Goal: Task Accomplishment & Management: Complete application form

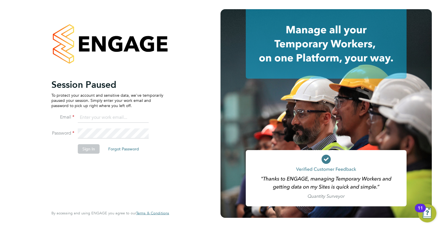
click at [103, 118] on input at bounding box center [113, 117] width 71 height 10
type input "info@delcomconsultancyltd.com"
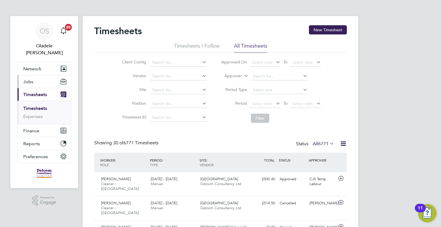
click at [37, 75] on button "Jobs" at bounding box center [43, 81] width 53 height 13
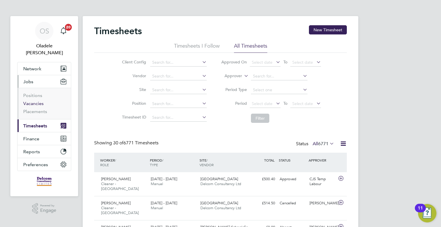
click at [33, 101] on link "Vacancies" at bounding box center [33, 103] width 20 height 5
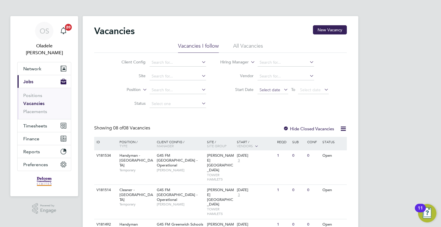
click at [268, 90] on span "Select date" at bounding box center [269, 89] width 21 height 5
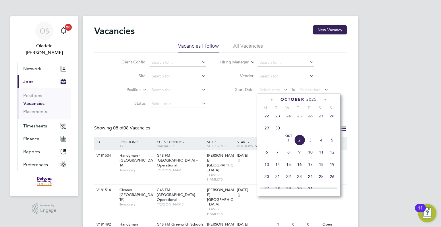
click at [266, 130] on span "29" at bounding box center [266, 127] width 11 height 11
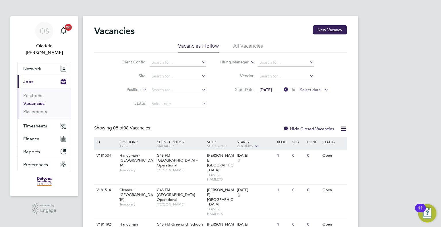
click at [317, 88] on span "Select date" at bounding box center [310, 89] width 21 height 5
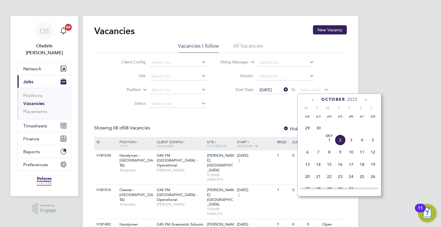
click at [372, 143] on span "5" at bounding box center [372, 140] width 11 height 11
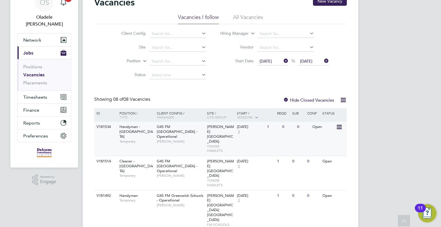
click at [172, 133] on span "G4S FM [GEOGRAPHIC_DATA] - Operational" at bounding box center [177, 131] width 41 height 15
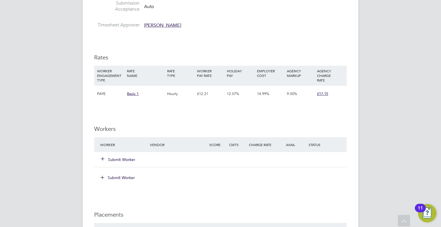
scroll to position [316, 0]
click at [127, 158] on button "Submit Worker" at bounding box center [118, 159] width 34 height 6
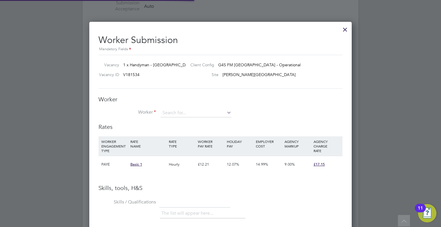
scroll to position [17, 39]
click at [174, 111] on input at bounding box center [195, 113] width 71 height 9
click at [188, 122] on li "Lateef Olanrewaju Ogunle si (161)" at bounding box center [195, 121] width 71 height 8
type input "Lateef Olanrewaju Ogunlesi (161)"
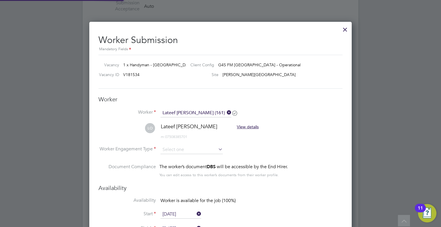
scroll to position [476, 262]
click at [168, 150] on input at bounding box center [191, 149] width 62 height 9
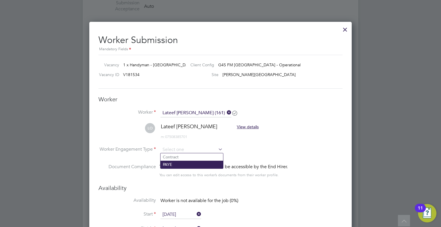
click at [166, 167] on li "PAYE" at bounding box center [191, 164] width 63 height 7
type input "PAYE"
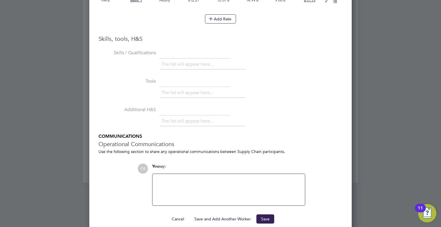
scroll to position [601, 0]
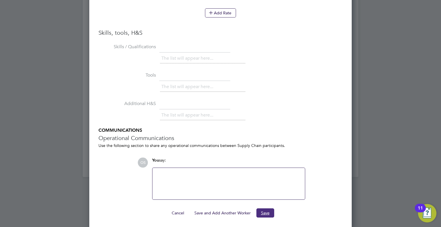
click at [262, 212] on button "Save" at bounding box center [265, 212] width 18 height 9
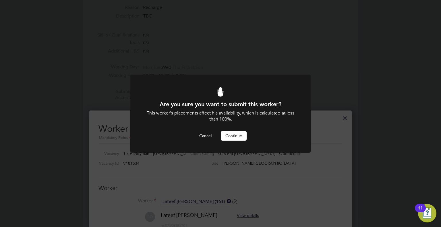
scroll to position [0, 0]
click at [236, 137] on button "Continue" at bounding box center [234, 135] width 26 height 9
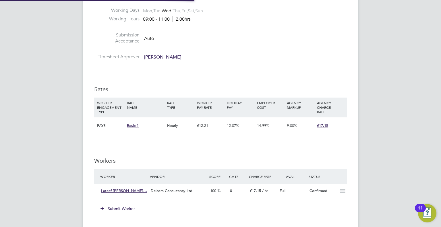
scroll to position [17, 40]
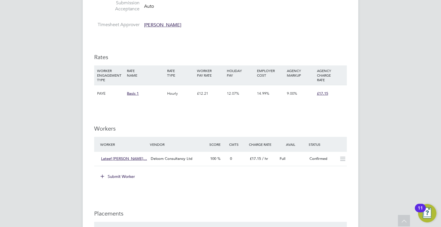
click at [119, 174] on button "Submit Worker" at bounding box center [117, 176] width 43 height 9
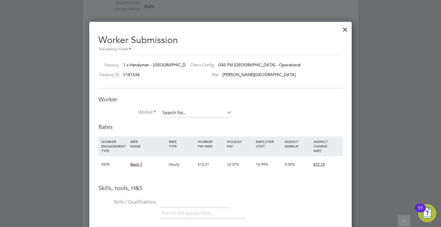
click at [179, 112] on input at bounding box center [195, 113] width 71 height 9
click at [186, 119] on li "Alo zie Samuel (116)" at bounding box center [195, 121] width 71 height 8
type input "Alozie Samuel (116)"
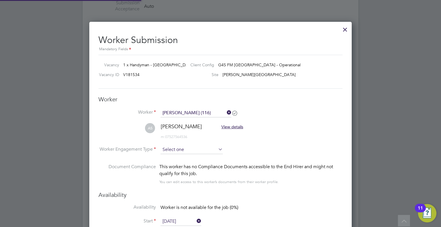
click at [172, 151] on input at bounding box center [191, 149] width 62 height 9
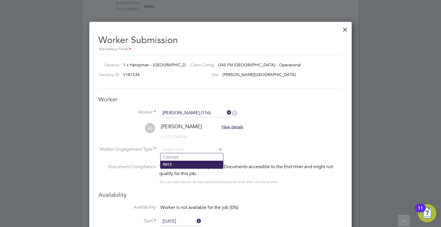
click at [174, 165] on li "PAYE" at bounding box center [191, 164] width 63 height 7
type input "PAYE"
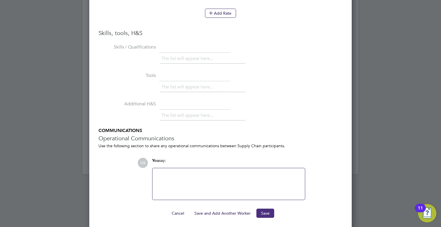
click at [263, 211] on button "Save" at bounding box center [265, 213] width 18 height 9
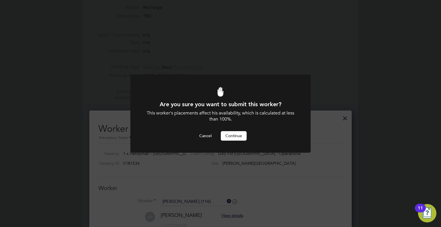
click at [231, 137] on button "Continue" at bounding box center [234, 135] width 26 height 9
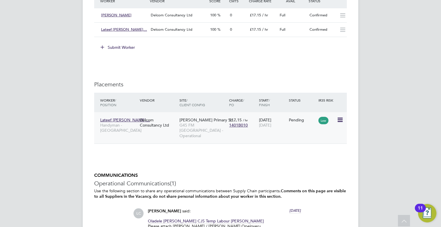
click at [342, 119] on icon at bounding box center [339, 119] width 6 height 7
click at [291, 154] on li "Start" at bounding box center [313, 155] width 59 height 8
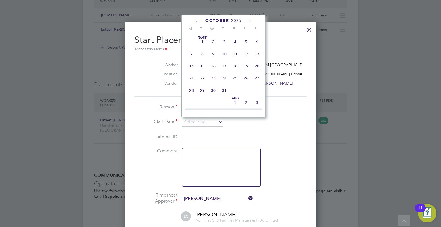
click at [199, 125] on input at bounding box center [202, 122] width 41 height 9
click at [212, 65] on span "Oct 1" at bounding box center [213, 61] width 11 height 11
type input "[DATE]"
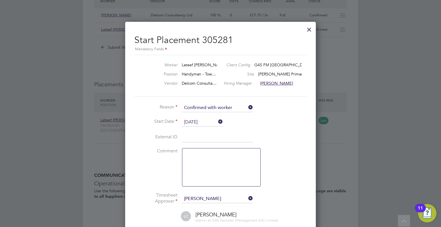
click at [217, 120] on icon at bounding box center [217, 122] width 0 height 8
click at [194, 122] on input at bounding box center [202, 122] width 41 height 9
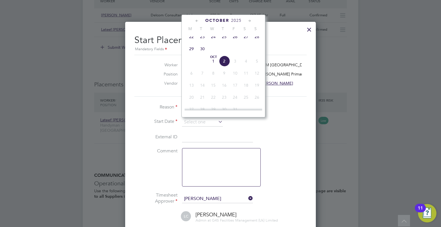
click at [189, 51] on span "29" at bounding box center [191, 48] width 11 height 11
type input "[DATE]"
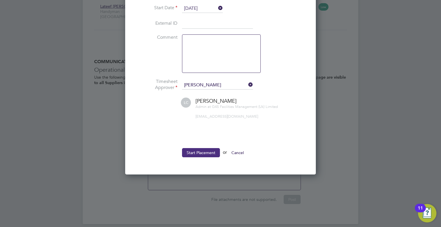
click at [199, 150] on button "Start Placement" at bounding box center [201, 152] width 38 height 9
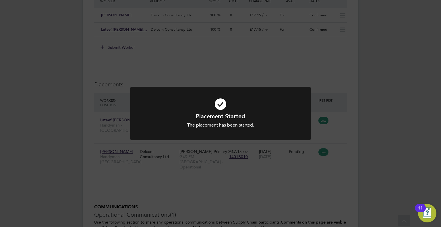
click at [343, 150] on div "Placement Started The placement has been started. Cancel Okay" at bounding box center [220, 113] width 441 height 227
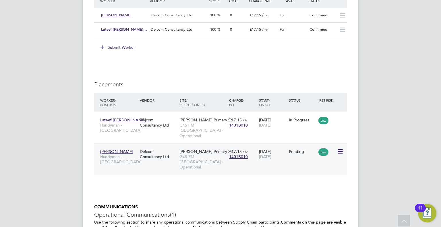
click at [342, 148] on icon at bounding box center [339, 151] width 6 height 7
click at [291, 181] on li "Start" at bounding box center [313, 181] width 59 height 8
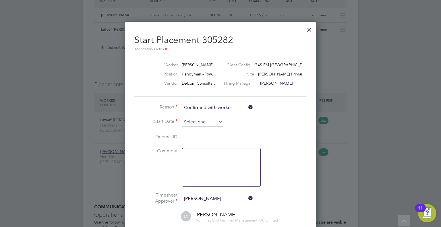
click at [195, 124] on input at bounding box center [202, 122] width 41 height 9
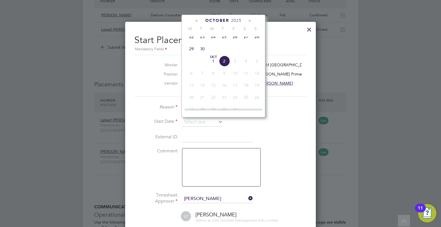
click at [190, 53] on span "29" at bounding box center [191, 48] width 11 height 11
type input "[DATE]"
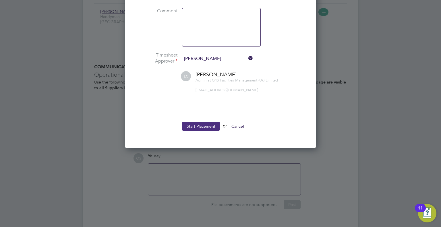
click at [203, 122] on button "Start Placement" at bounding box center [201, 126] width 38 height 9
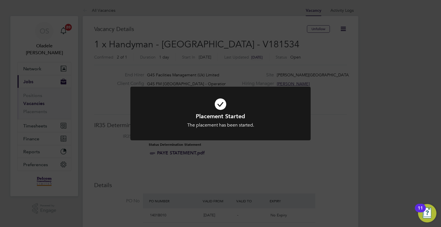
click at [155, 29] on div "Placement Started The placement has been started. Cancel Okay" at bounding box center [220, 113] width 441 height 227
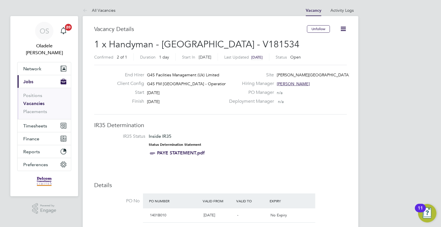
drag, startPoint x: 103, startPoint y: 10, endPoint x: 104, endPoint y: 12, distance: 3.0
click at [103, 9] on link "All Vacancies" at bounding box center [99, 10] width 33 height 5
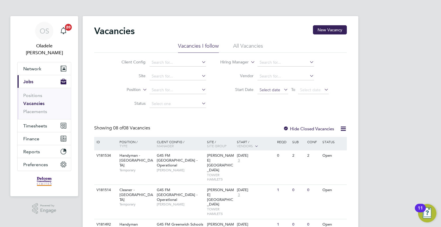
click at [266, 91] on span "Select date" at bounding box center [269, 89] width 21 height 5
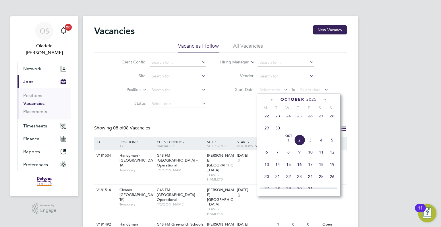
click at [265, 133] on span "29" at bounding box center [266, 127] width 11 height 11
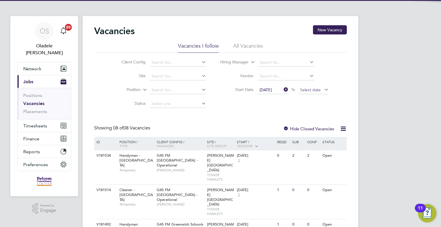
click at [313, 90] on span "Select date" at bounding box center [310, 89] width 21 height 5
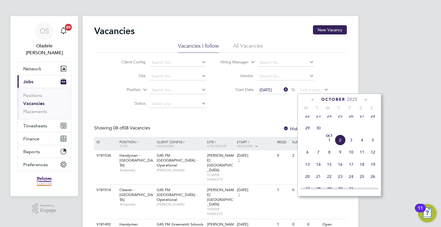
click at [373, 145] on span "5" at bounding box center [372, 140] width 11 height 11
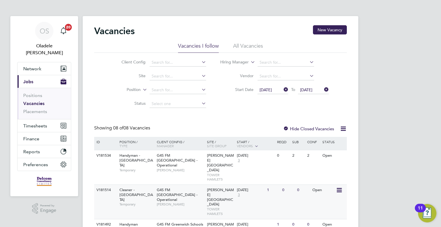
click at [189, 185] on div "G4S FM Tower Hamlets - Operational Yusupha Miknas" at bounding box center [180, 197] width 50 height 25
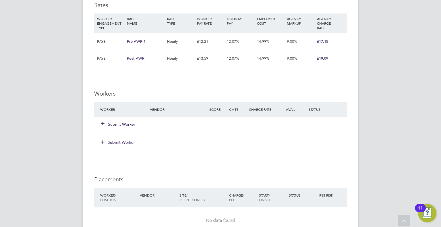
scroll to position [660, 0]
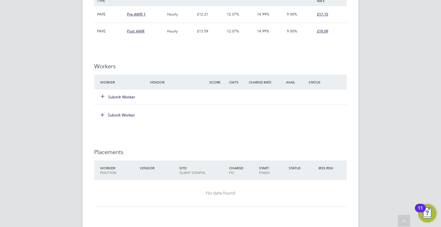
click at [122, 94] on button "Submit Worker" at bounding box center [118, 97] width 34 height 6
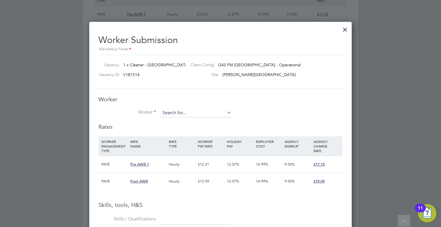
click at [170, 111] on input at bounding box center [195, 113] width 71 height 9
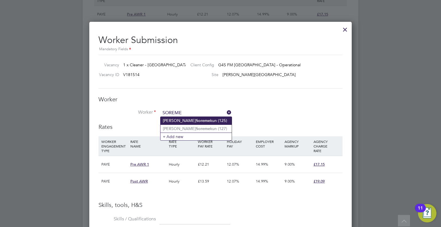
click at [173, 121] on li "Akeem Soreme kun (125)" at bounding box center [195, 121] width 71 height 8
type input "Akeem Soremekun (125)"
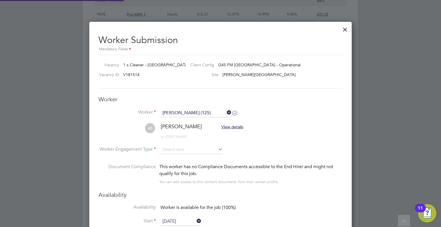
scroll to position [587, 262]
click at [172, 149] on input at bounding box center [191, 149] width 62 height 9
click at [167, 165] on li "PAYE" at bounding box center [191, 164] width 63 height 7
type input "PAYE"
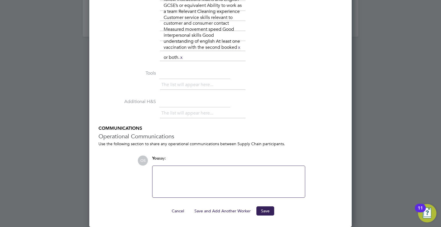
scroll to position [1056, 0]
click at [266, 212] on button "Save" at bounding box center [265, 210] width 18 height 9
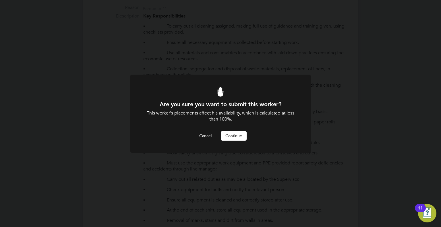
scroll to position [0, 0]
click at [229, 137] on button "Continue" at bounding box center [234, 135] width 26 height 9
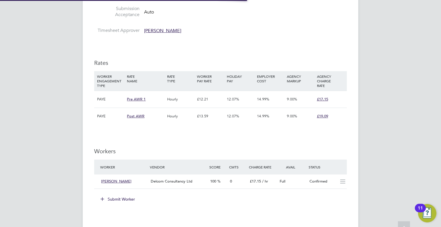
scroll to position [660, 0]
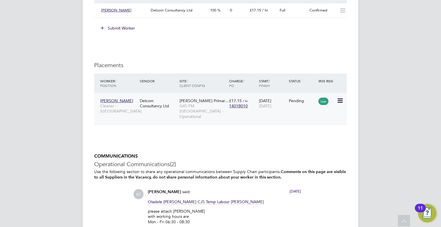
click at [339, 100] on icon at bounding box center [339, 100] width 6 height 7
click at [294, 134] on li "Start" at bounding box center [313, 136] width 59 height 8
type input "[PERSON_NAME]"
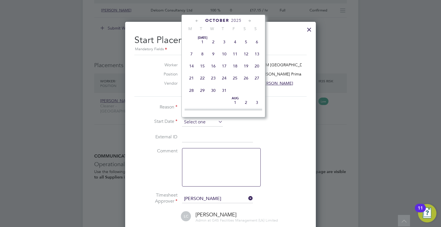
click at [187, 124] on input at bounding box center [202, 122] width 41 height 9
click at [190, 54] on span "29" at bounding box center [191, 48] width 11 height 11
type input "[DATE]"
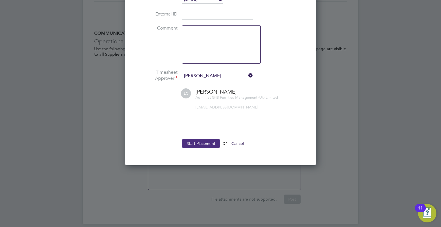
click at [194, 139] on button "Start Placement" at bounding box center [201, 143] width 38 height 9
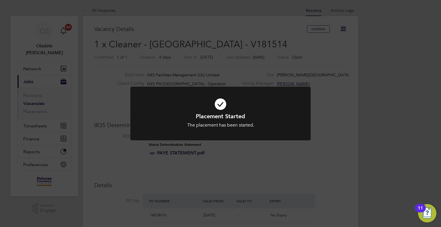
click at [141, 17] on div "Placement Started The placement has been started. Cancel Okay" at bounding box center [220, 113] width 441 height 227
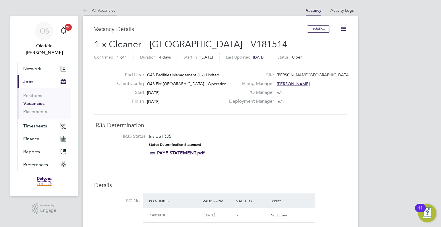
click at [106, 10] on link "All Vacancies" at bounding box center [99, 10] width 33 height 5
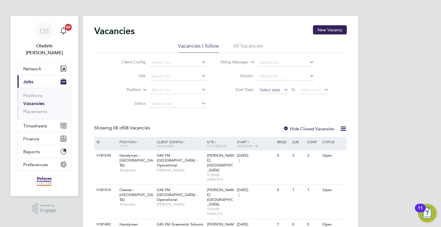
click at [267, 91] on span "Select date" at bounding box center [269, 89] width 21 height 5
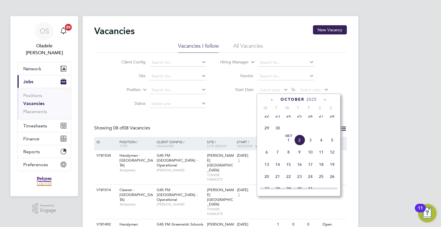
click at [266, 132] on span "29" at bounding box center [266, 127] width 11 height 11
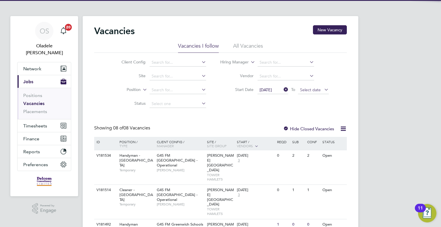
click at [313, 91] on span "Select date" at bounding box center [310, 89] width 21 height 5
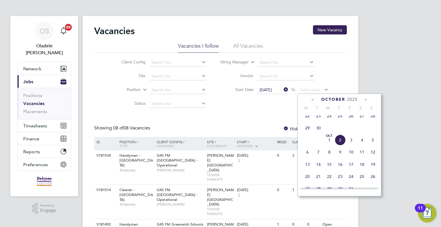
click at [371, 142] on span "5" at bounding box center [372, 140] width 11 height 11
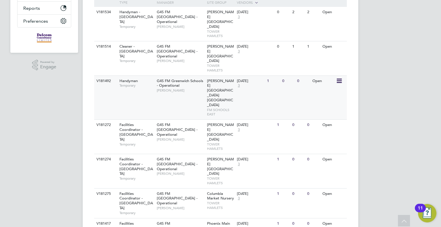
click at [147, 83] on span "Temporary" at bounding box center [136, 85] width 34 height 5
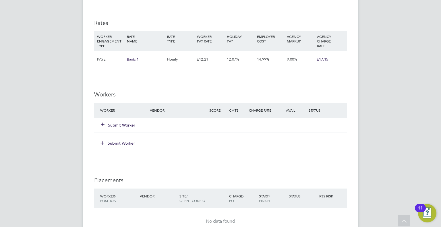
scroll to position [373, 0]
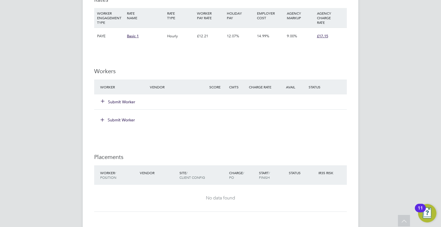
click at [122, 99] on button "Submit Worker" at bounding box center [118, 102] width 34 height 6
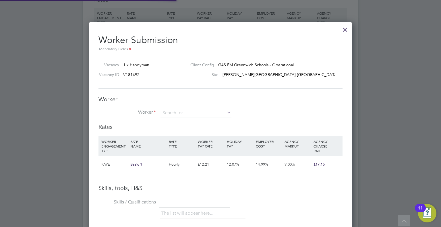
scroll to position [361, 262]
click at [171, 115] on input at bounding box center [195, 113] width 71 height 9
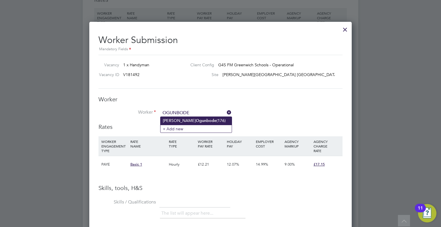
click at [176, 120] on li "Afolorunsho Oluwatosin Ogunbode (176)" at bounding box center [195, 121] width 71 height 8
type input "Afolorunsho Oluwatosin Ogunbode (176)"
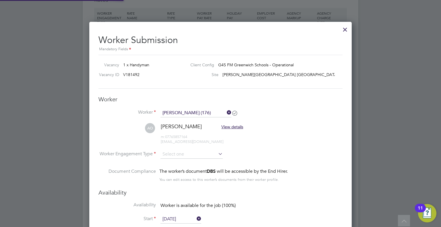
scroll to position [481, 262]
click at [171, 156] on input at bounding box center [191, 154] width 62 height 9
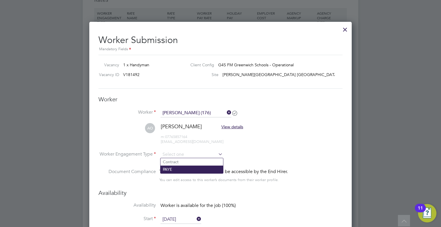
click at [170, 168] on li "PAYE" at bounding box center [191, 168] width 63 height 7
type input "PAYE"
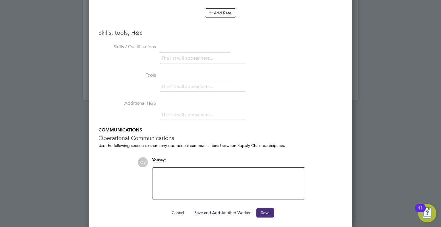
click at [264, 215] on button "Save" at bounding box center [265, 212] width 18 height 9
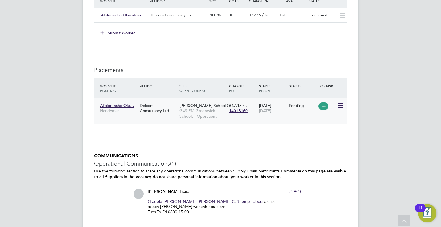
click at [340, 104] on icon at bounding box center [339, 105] width 6 height 7
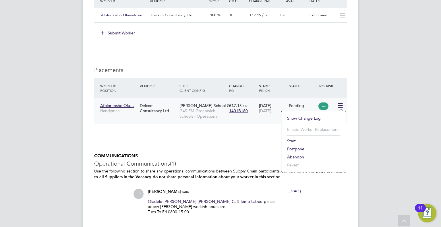
click at [295, 139] on li "Start" at bounding box center [313, 141] width 59 height 8
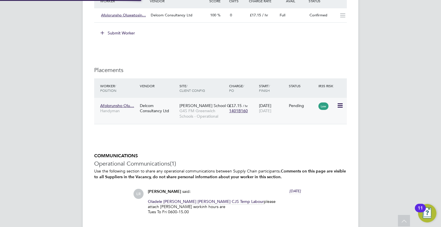
type input "[PERSON_NAME]"
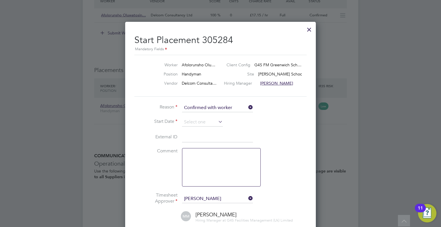
click at [184, 126] on li "Start Date" at bounding box center [220, 125] width 172 height 14
click at [186, 123] on input at bounding box center [202, 122] width 41 height 9
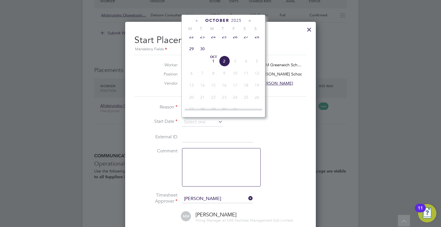
click at [190, 51] on span "29" at bounding box center [191, 48] width 11 height 11
type input "[DATE]"
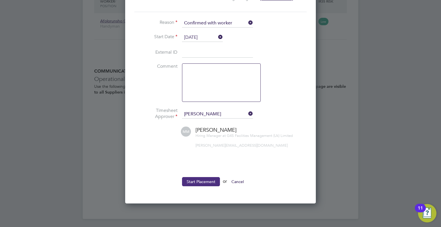
click at [196, 183] on button "Start Placement" at bounding box center [201, 181] width 38 height 9
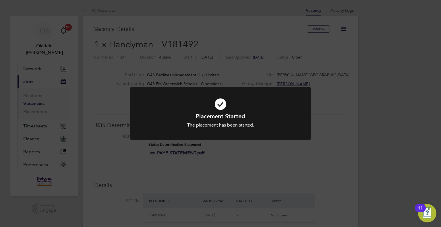
drag, startPoint x: 99, startPoint y: 83, endPoint x: 98, endPoint y: 80, distance: 2.9
click at [98, 82] on div "Placement Started The placement has been started. Cancel Okay" at bounding box center [220, 113] width 441 height 227
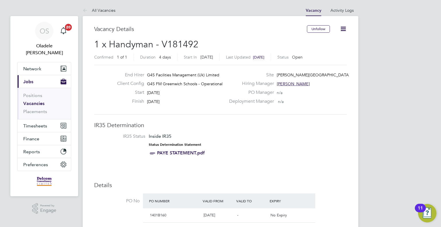
drag, startPoint x: 110, startPoint y: 9, endPoint x: 114, endPoint y: 14, distance: 6.5
click at [110, 9] on link "All Vacancies" at bounding box center [99, 10] width 33 height 5
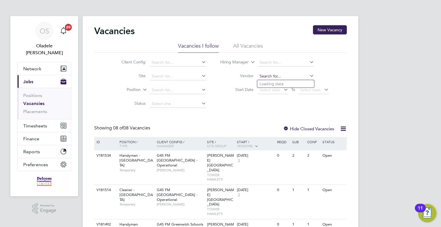
click at [271, 77] on input at bounding box center [285, 76] width 57 height 8
click at [261, 90] on span "Select date" at bounding box center [269, 89] width 21 height 5
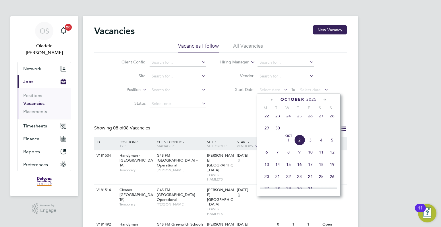
click at [265, 133] on span "29" at bounding box center [266, 127] width 11 height 11
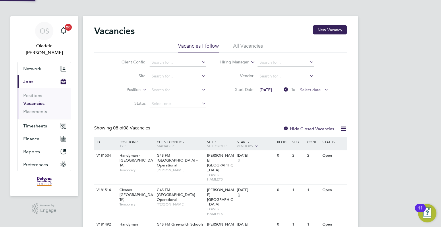
click at [313, 90] on span "Select date" at bounding box center [310, 89] width 21 height 5
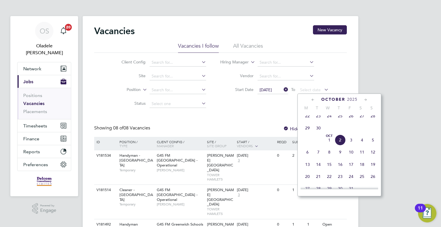
click at [372, 144] on span "5" at bounding box center [372, 140] width 11 height 11
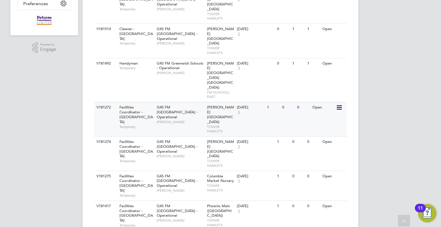
click at [160, 105] on span "G4S FM [GEOGRAPHIC_DATA] - Operational" at bounding box center [177, 112] width 41 height 15
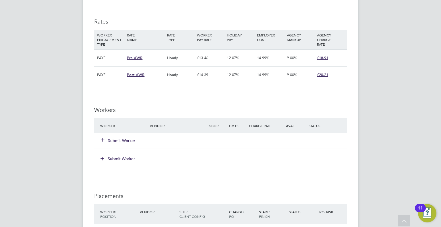
scroll to position [1291, 0]
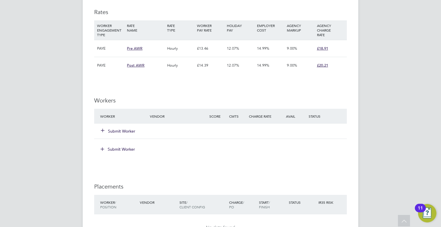
click at [122, 128] on button "Submit Worker" at bounding box center [118, 131] width 34 height 6
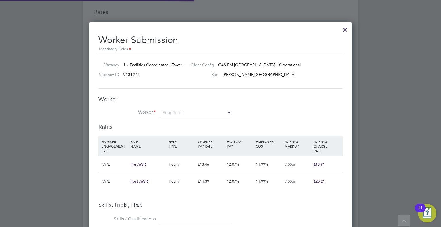
scroll to position [17, 39]
click at [169, 113] on input at bounding box center [195, 113] width 71 height 9
click at [174, 120] on li "[PERSON_NAME] (171)" at bounding box center [195, 121] width 71 height 8
type input "[PERSON_NAME] (171)"
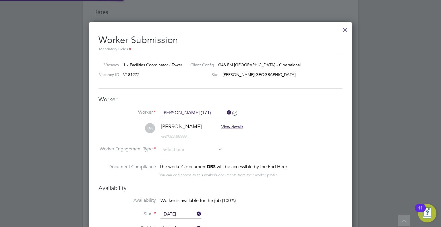
type input "[DATE]"
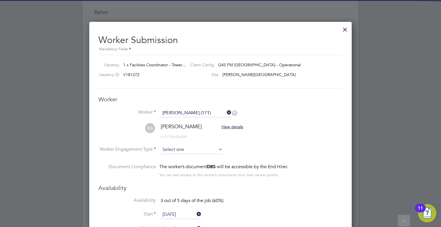
click at [174, 152] on input at bounding box center [191, 149] width 62 height 9
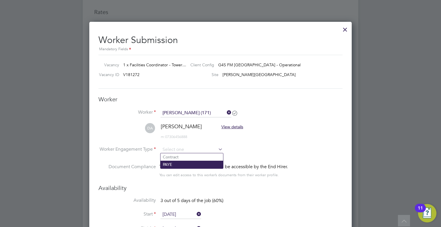
click at [170, 164] on li "PAYE" at bounding box center [191, 164] width 63 height 7
type input "PAYE"
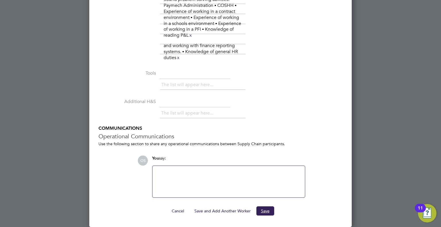
click at [263, 209] on button "Save" at bounding box center [265, 210] width 18 height 9
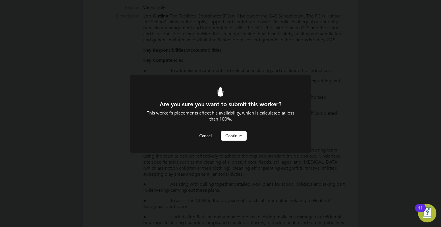
click at [229, 137] on button "Continue" at bounding box center [234, 135] width 26 height 9
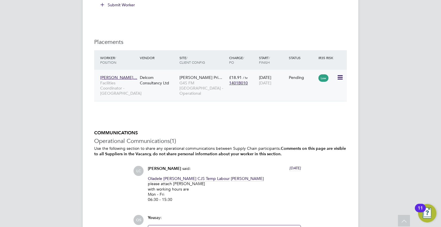
click at [342, 74] on icon at bounding box center [339, 77] width 6 height 7
click at [293, 107] on li "Start" at bounding box center [313, 108] width 59 height 8
type input "[PERSON_NAME]"
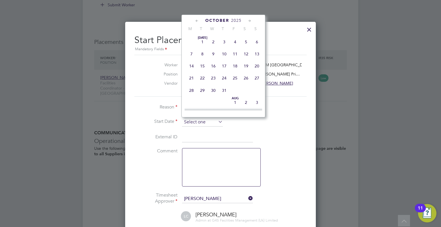
click at [204, 122] on input at bounding box center [202, 122] width 41 height 9
click at [189, 53] on span "29" at bounding box center [191, 48] width 11 height 11
type input "[DATE]"
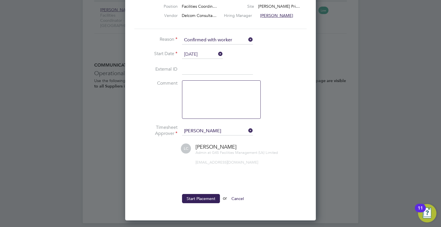
click at [206, 200] on button "Start Placement" at bounding box center [201, 198] width 38 height 9
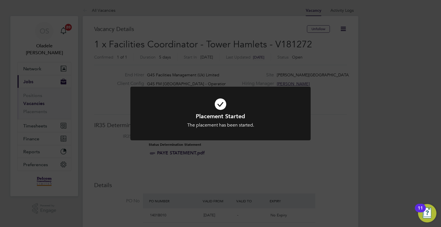
click at [98, 79] on div "Placement Started The placement has been started. Cancel Okay" at bounding box center [220, 113] width 441 height 227
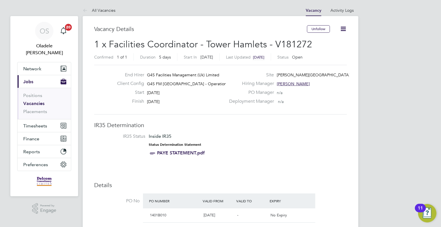
click at [106, 9] on link "All Vacancies" at bounding box center [99, 10] width 33 height 5
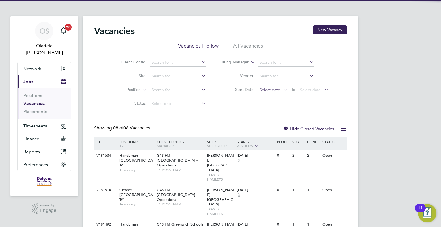
click at [272, 93] on span "Select date" at bounding box center [272, 90] width 31 height 8
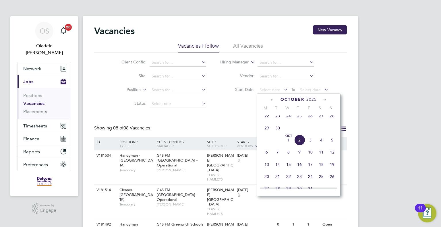
click at [266, 132] on span "29" at bounding box center [266, 127] width 11 height 11
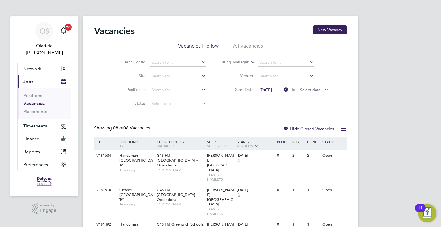
click at [310, 91] on span "Select date" at bounding box center [310, 89] width 21 height 5
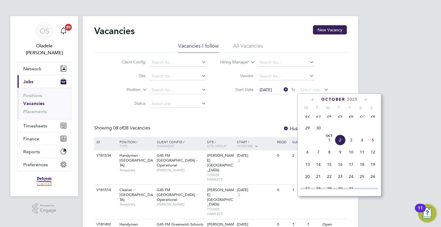
click at [372, 144] on span "5" at bounding box center [372, 140] width 11 height 11
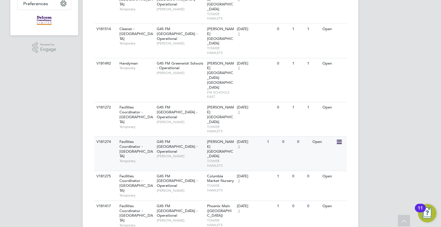
click at [159, 139] on span "G4S FM [GEOGRAPHIC_DATA] - Operational" at bounding box center [177, 146] width 41 height 15
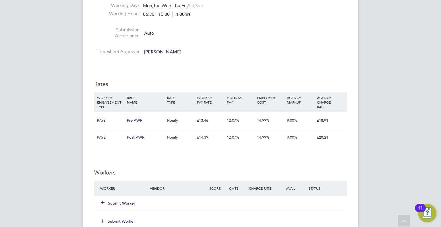
scroll to position [1319, 0]
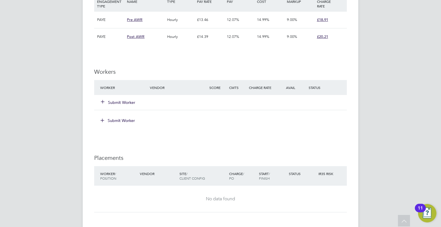
click at [123, 100] on button "Submit Worker" at bounding box center [118, 103] width 34 height 6
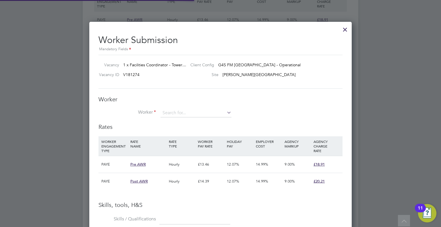
scroll to position [17, 39]
click at [183, 113] on input at bounding box center [195, 113] width 71 height 9
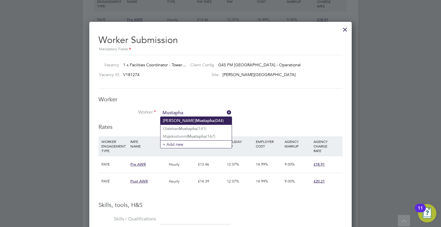
click at [180, 122] on li "[PERSON_NAME] [PERSON_NAME] (044)" at bounding box center [195, 121] width 71 height 8
type input "[PERSON_NAME] [PERSON_NAME] (044)"
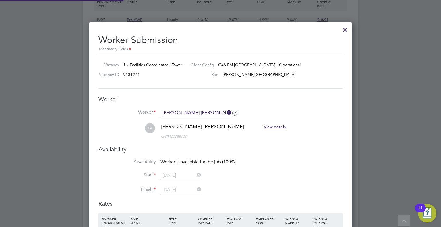
scroll to position [1041, 262]
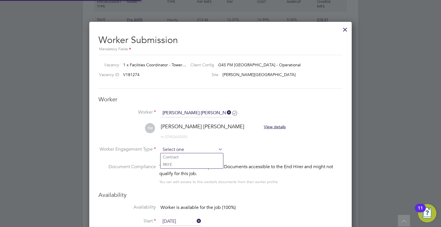
click at [174, 152] on input at bounding box center [191, 149] width 62 height 9
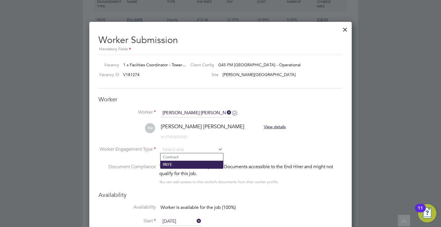
click at [171, 164] on li "PAYE" at bounding box center [191, 164] width 63 height 7
type input "PAYE"
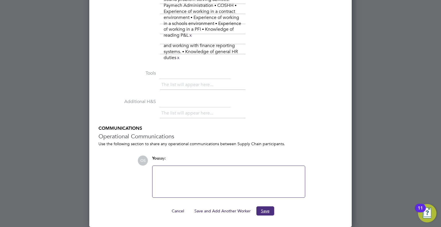
click at [262, 209] on button "Save" at bounding box center [265, 210] width 18 height 9
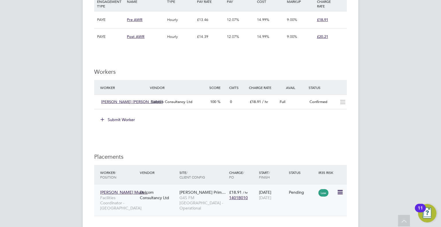
click at [337, 189] on icon at bounding box center [339, 192] width 6 height 7
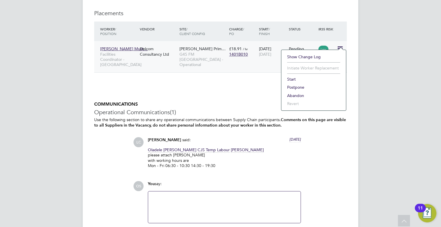
click at [289, 79] on li "Start" at bounding box center [313, 79] width 59 height 8
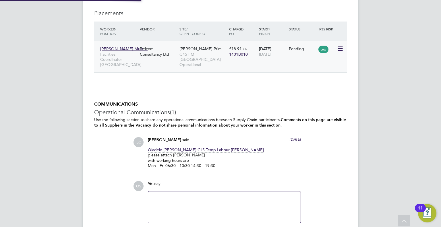
type input "[PERSON_NAME]"
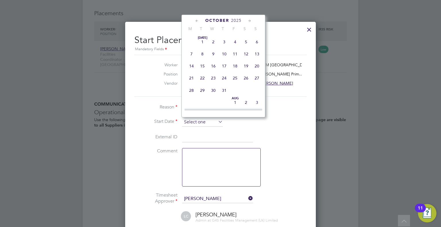
click at [193, 122] on input at bounding box center [202, 122] width 41 height 9
click at [192, 53] on span "29" at bounding box center [191, 48] width 11 height 11
type input "[DATE]"
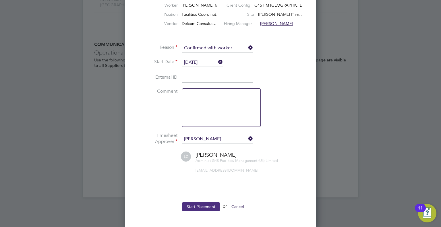
click at [201, 208] on button "Start Placement" at bounding box center [201, 206] width 38 height 9
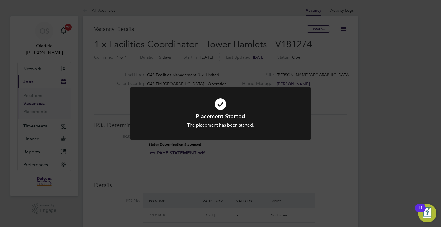
click at [109, 75] on div "Placement Started The placement has been started. Cancel Okay" at bounding box center [220, 113] width 441 height 227
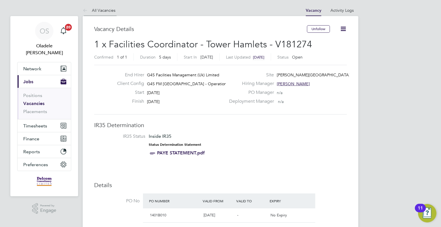
click at [106, 11] on link "All Vacancies" at bounding box center [99, 10] width 33 height 5
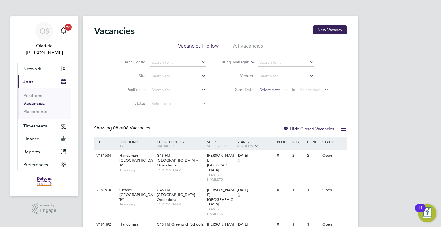
click at [267, 91] on span "Select date" at bounding box center [269, 89] width 21 height 5
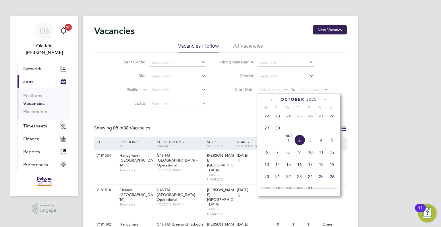
click at [266, 133] on span "29" at bounding box center [266, 127] width 11 height 11
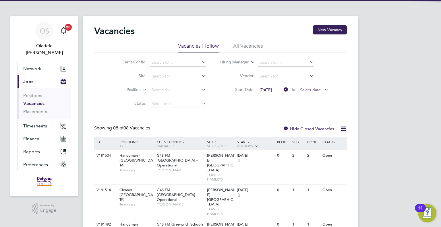
click at [313, 89] on span "Select date" at bounding box center [310, 89] width 21 height 5
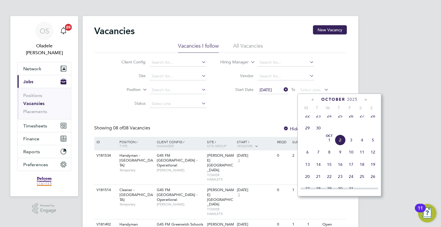
click at [371, 144] on span "5" at bounding box center [372, 140] width 11 height 11
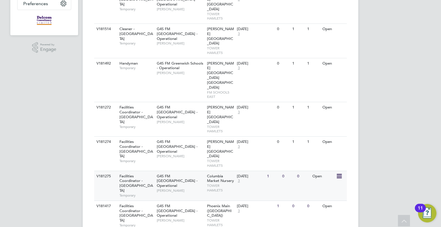
click at [161, 174] on span "G4S FM [GEOGRAPHIC_DATA] - Operational" at bounding box center [177, 181] width 41 height 15
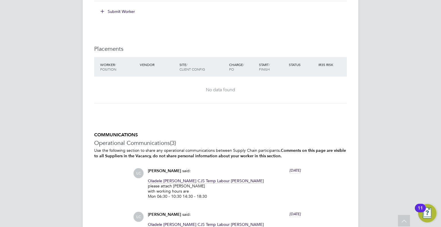
scroll to position [1319, 0]
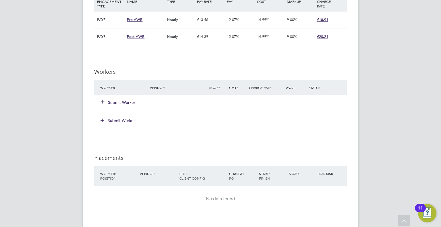
click at [126, 100] on button "Submit Worker" at bounding box center [118, 103] width 34 height 6
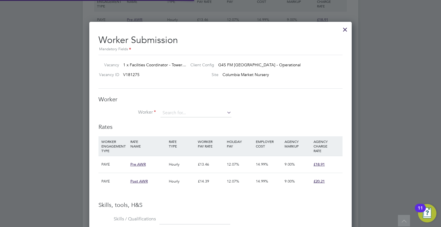
scroll to position [17, 39]
click at [166, 112] on input at bounding box center [195, 113] width 71 height 9
click at [173, 119] on li "Afolorunsho Oluwatosin Ogunbode (176)" at bounding box center [195, 121] width 71 height 8
type input "Afolorunsho Oluwatosin Ogunbode (176)"
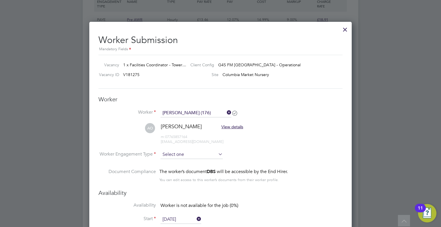
click at [176, 155] on input at bounding box center [191, 154] width 62 height 9
click at [166, 169] on li "PAYE" at bounding box center [191, 168] width 63 height 7
type input "PAYE"
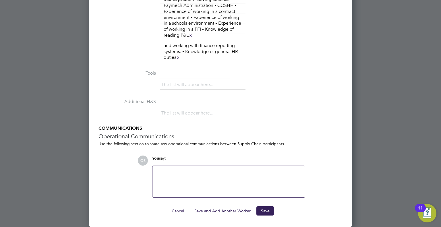
click at [263, 210] on button "Save" at bounding box center [265, 210] width 18 height 9
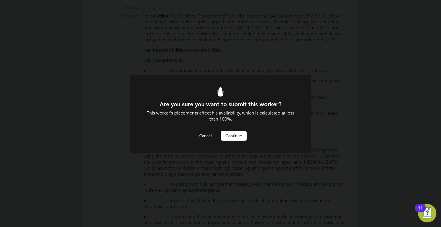
click at [232, 134] on button "Continue" at bounding box center [234, 135] width 26 height 9
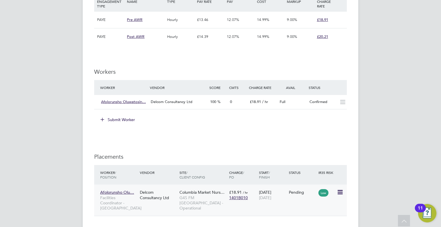
click at [338, 189] on icon at bounding box center [339, 192] width 6 height 7
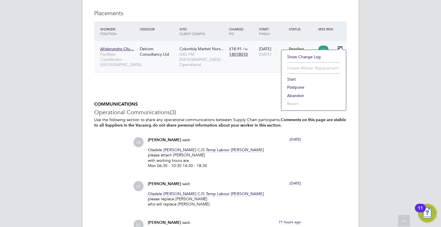
click at [291, 77] on li "Start" at bounding box center [313, 79] width 59 height 8
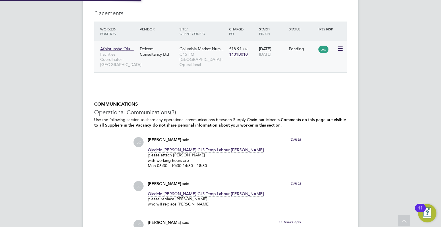
type input "[PERSON_NAME]"
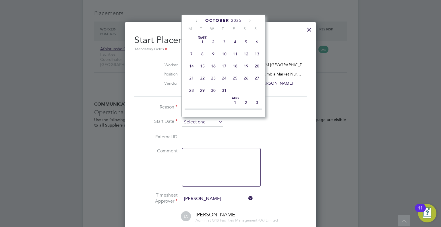
click at [199, 123] on input at bounding box center [202, 122] width 41 height 9
click at [190, 52] on span "29" at bounding box center [191, 48] width 11 height 11
type input "[DATE]"
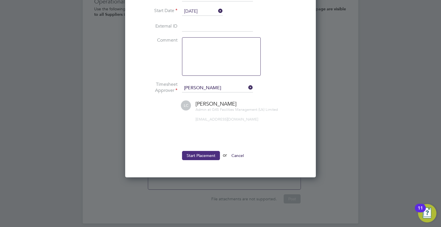
click at [207, 151] on button "Start Placement" at bounding box center [201, 155] width 38 height 9
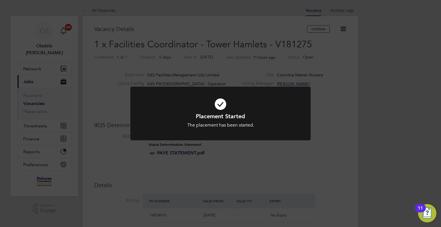
click at [98, 81] on div "Placement Started The placement has been started. Cancel Okay" at bounding box center [220, 113] width 441 height 227
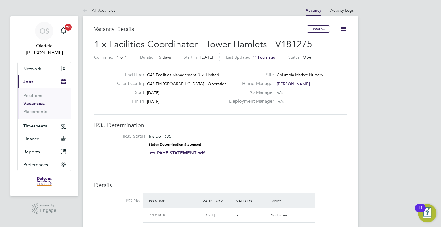
click at [103, 9] on link "All Vacancies" at bounding box center [99, 10] width 33 height 5
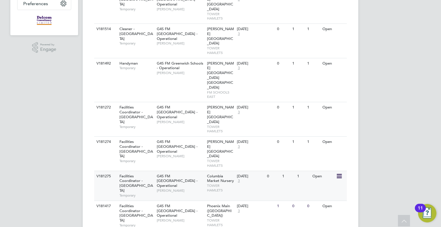
click at [173, 174] on span "G4S FM [GEOGRAPHIC_DATA] - Operational" at bounding box center [177, 181] width 41 height 15
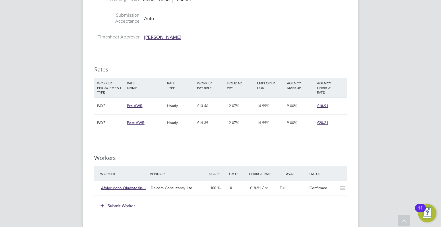
scroll to position [1377, 0]
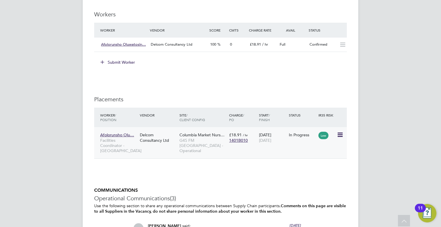
click at [340, 131] on icon at bounding box center [339, 134] width 6 height 7
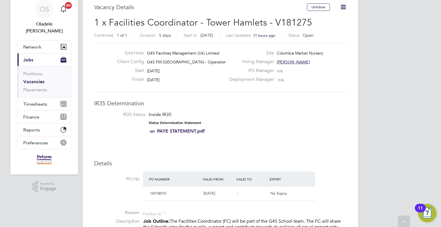
scroll to position [0, 0]
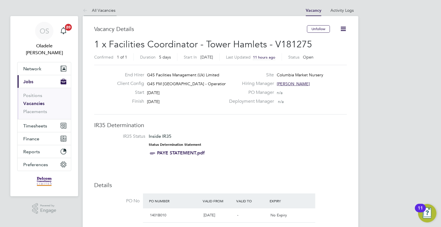
click at [102, 11] on link "All Vacancies" at bounding box center [99, 10] width 33 height 5
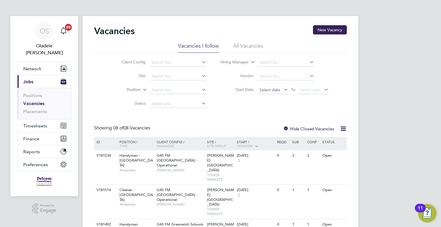
click at [267, 91] on span "Select date" at bounding box center [269, 89] width 21 height 5
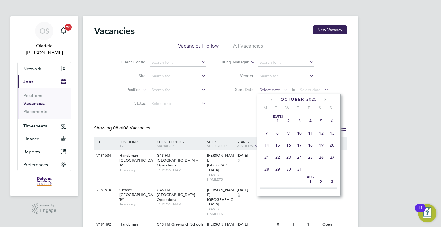
scroll to position [162, 0]
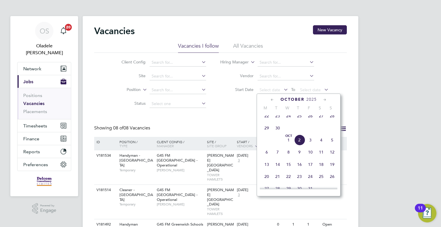
click at [265, 133] on span "29" at bounding box center [266, 127] width 11 height 11
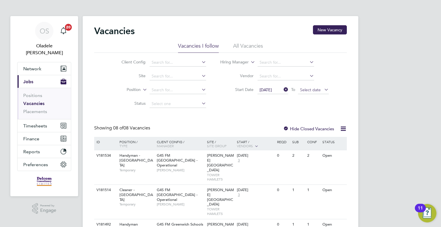
click at [311, 91] on span "Select date" at bounding box center [310, 89] width 21 height 5
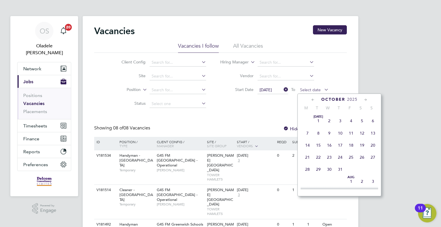
scroll to position [162, 0]
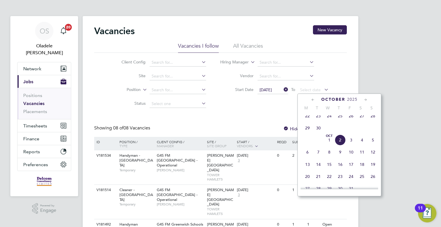
click at [374, 145] on span "5" at bounding box center [372, 140] width 11 height 11
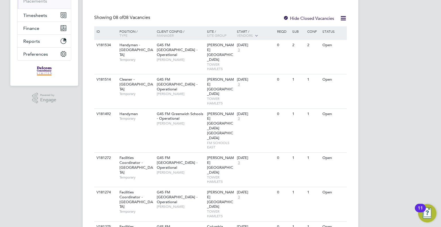
scroll to position [161, 0]
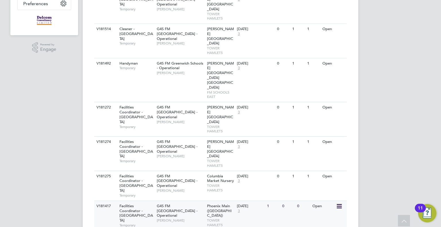
click at [159, 203] on span "G4S FM [GEOGRAPHIC_DATA] - Operational" at bounding box center [177, 210] width 41 height 15
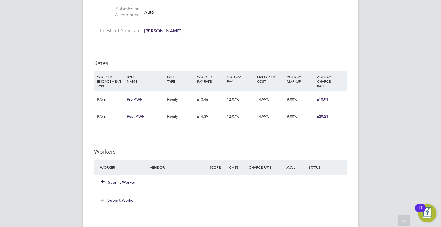
scroll to position [1233, 0]
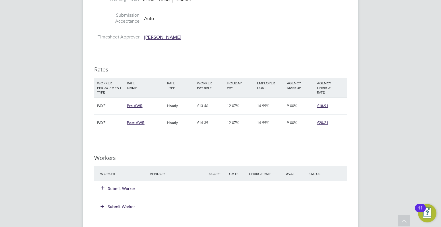
click at [128, 186] on button "Submit Worker" at bounding box center [118, 189] width 34 height 6
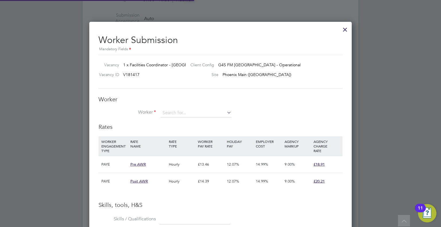
scroll to position [17, 39]
click at [174, 112] on input at bounding box center [195, 113] width 71 height 9
click at [178, 120] on li "Amos Oladehinde (148)" at bounding box center [195, 121] width 71 height 8
type input "Amos Oladehinde (148)"
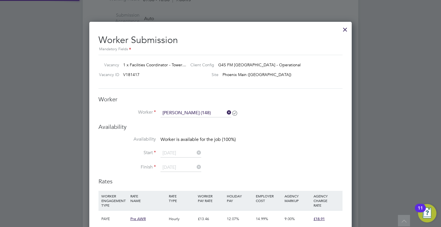
scroll to position [989, 262]
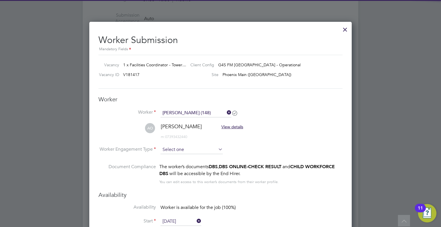
click at [176, 150] on input at bounding box center [191, 149] width 62 height 9
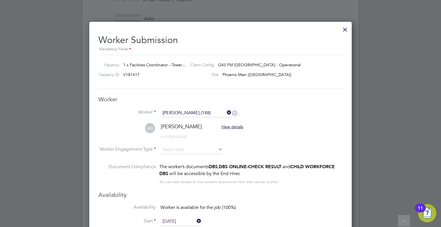
click at [169, 164] on li "PAYE" at bounding box center [191, 164] width 63 height 7
type input "PAYE"
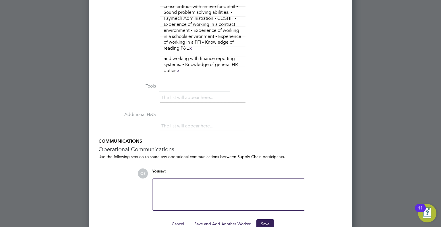
scroll to position [2085, 0]
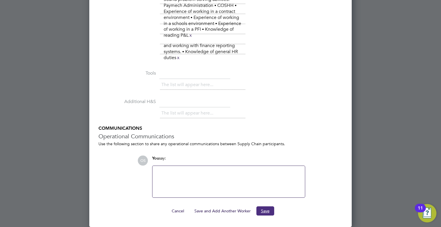
click at [264, 211] on button "Save" at bounding box center [265, 210] width 18 height 9
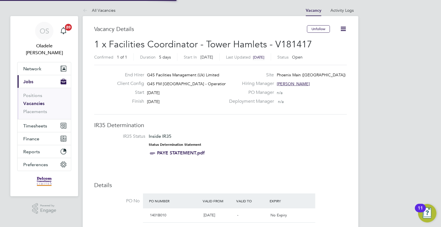
scroll to position [3, 3]
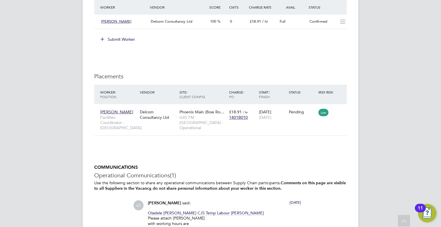
scroll to position [1434, 0]
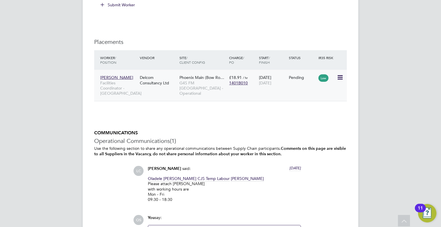
click at [339, 74] on icon at bounding box center [339, 77] width 6 height 7
click at [290, 107] on li "Start" at bounding box center [313, 108] width 59 height 8
type input "[PERSON_NAME]"
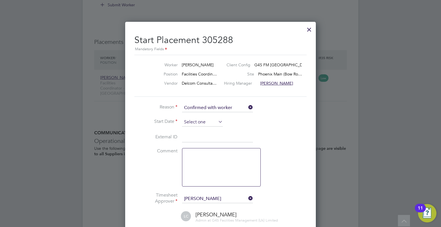
click at [198, 125] on input at bounding box center [202, 122] width 41 height 9
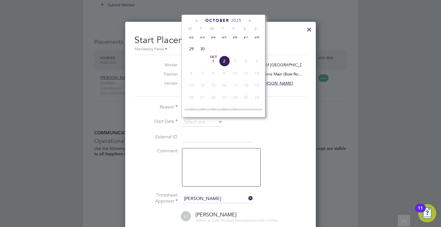
click at [192, 51] on span "29" at bounding box center [191, 48] width 11 height 11
type input "[DATE]"
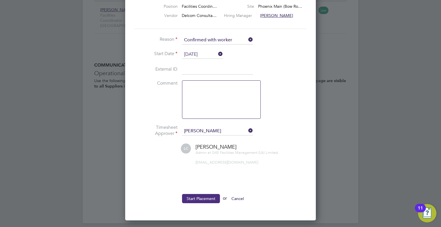
click at [203, 198] on button "Start Placement" at bounding box center [201, 198] width 38 height 9
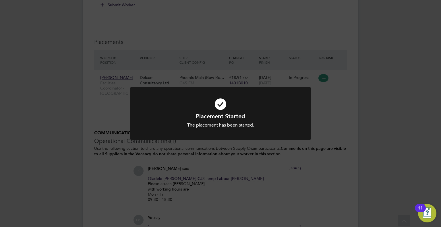
click at [81, 104] on div "Placement Started The placement has been started. Cancel Okay" at bounding box center [220, 113] width 441 height 227
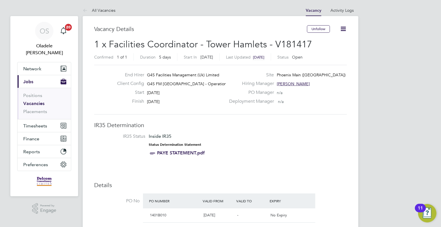
click at [104, 9] on link "All Vacancies" at bounding box center [99, 10] width 33 height 5
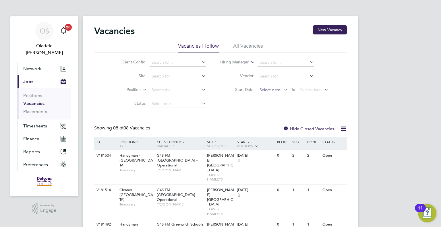
click at [268, 91] on span "Select date" at bounding box center [269, 89] width 21 height 5
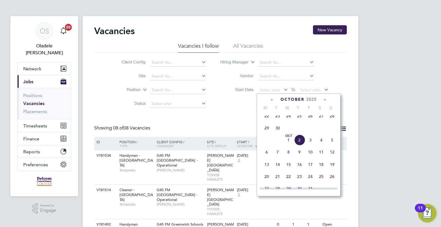
click at [268, 132] on span "29" at bounding box center [266, 127] width 11 height 11
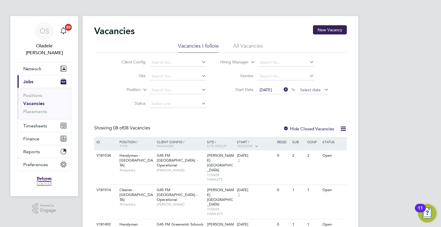
click at [312, 91] on span "Select date" at bounding box center [310, 89] width 21 height 5
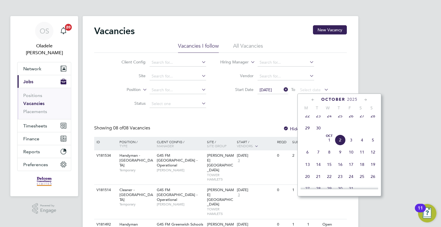
click at [373, 145] on span "5" at bounding box center [372, 140] width 11 height 11
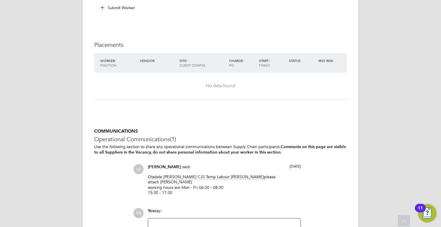
scroll to position [688, 0]
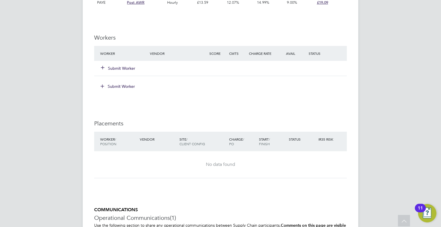
click at [119, 67] on button "Submit Worker" at bounding box center [118, 68] width 34 height 6
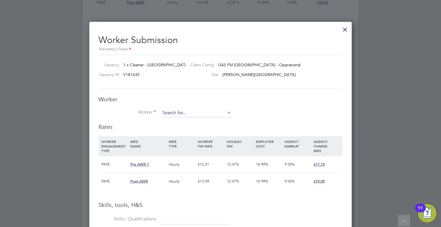
click at [172, 114] on input at bounding box center [195, 113] width 71 height 9
click at [181, 118] on li "Abdulwahab Adegoke Okuboyejo (175)" at bounding box center [195, 121] width 71 height 8
type input "Abdulwahab Adegoke Okuboyejo (175)"
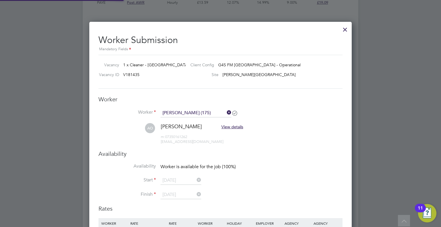
scroll to position [3, 3]
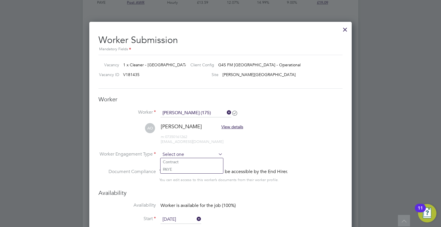
click at [172, 156] on input at bounding box center [191, 154] width 62 height 9
click at [165, 169] on li "PAYE" at bounding box center [191, 168] width 63 height 7
type input "PAYE"
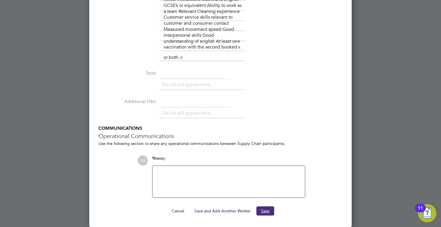
click at [265, 214] on button "Save" at bounding box center [265, 210] width 18 height 9
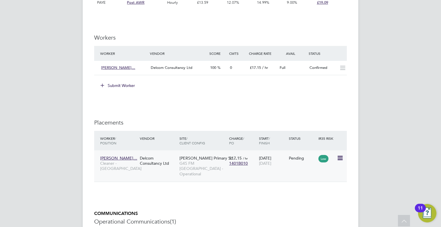
click at [342, 157] on icon at bounding box center [339, 158] width 6 height 7
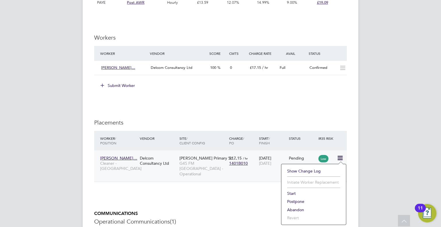
click at [288, 192] on li "Start" at bounding box center [313, 193] width 59 height 8
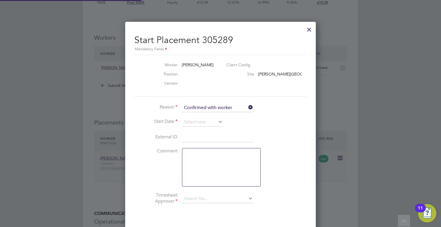
type input "Lilingxi Chen"
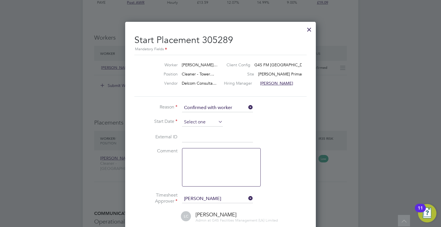
click at [192, 122] on input at bounding box center [202, 122] width 41 height 9
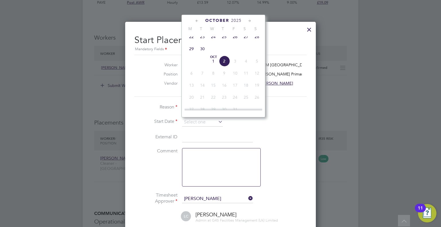
click at [191, 52] on span "29" at bounding box center [191, 48] width 11 height 11
type input "29 Sep 2025"
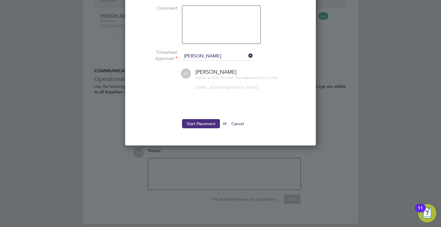
click at [195, 125] on button "Start Placement" at bounding box center [201, 123] width 38 height 9
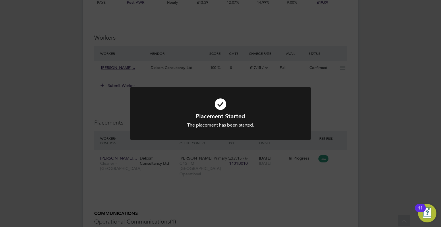
click at [55, 137] on div "Placement Started The placement has been started. Cancel Okay" at bounding box center [220, 113] width 441 height 227
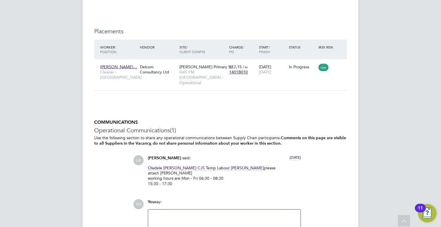
scroll to position [831, 0]
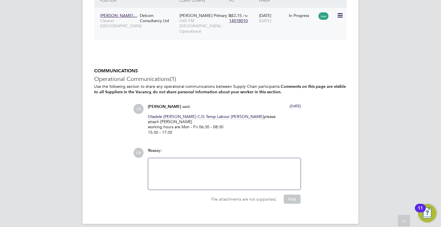
click at [337, 13] on icon at bounding box center [339, 15] width 6 height 7
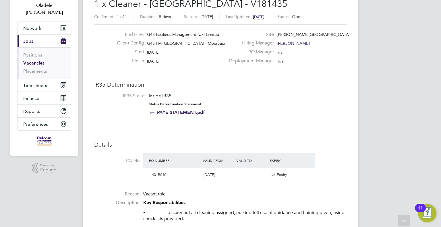
scroll to position [0, 0]
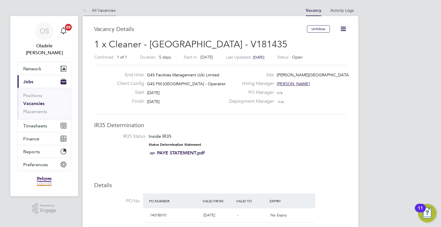
click at [108, 10] on link "All Vacancies" at bounding box center [99, 10] width 33 height 5
